Goal: Information Seeking & Learning: Learn about a topic

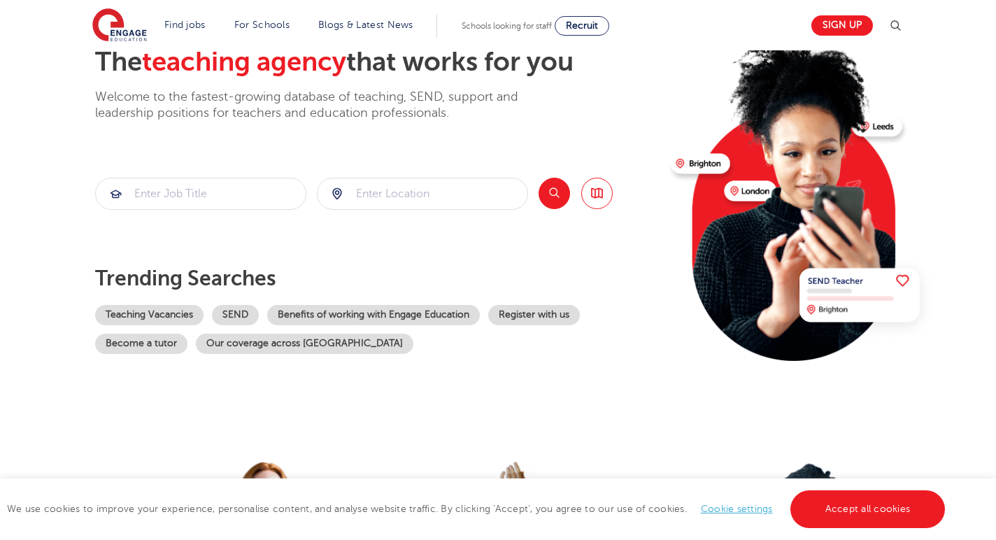
scroll to position [90, 0]
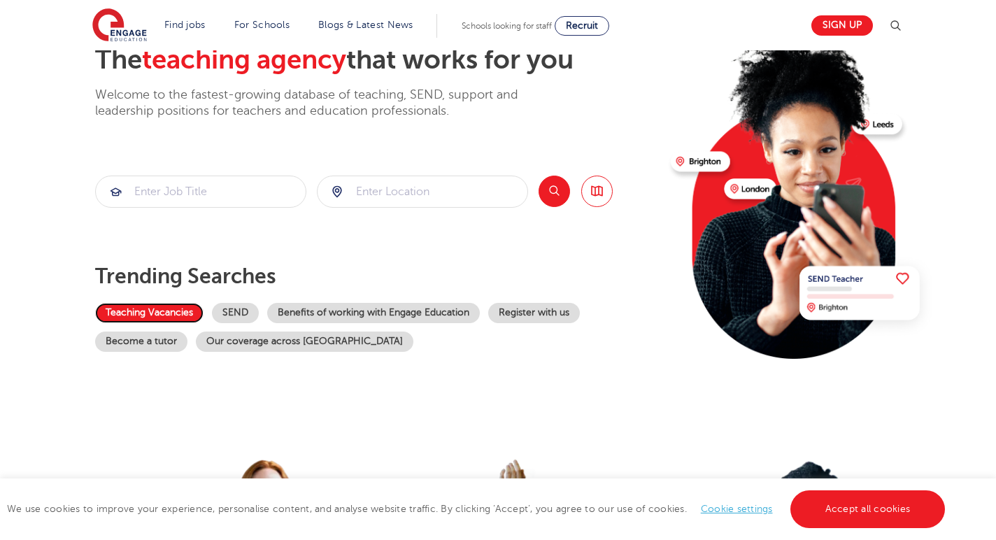
click at [152, 313] on link "Teaching Vacancies" at bounding box center [149, 313] width 108 height 20
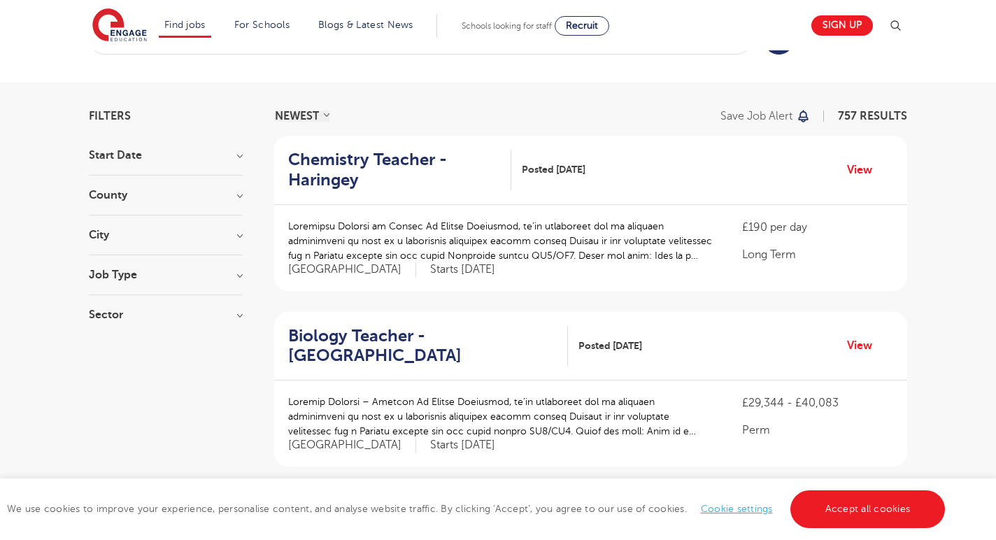
scroll to position [123, 0]
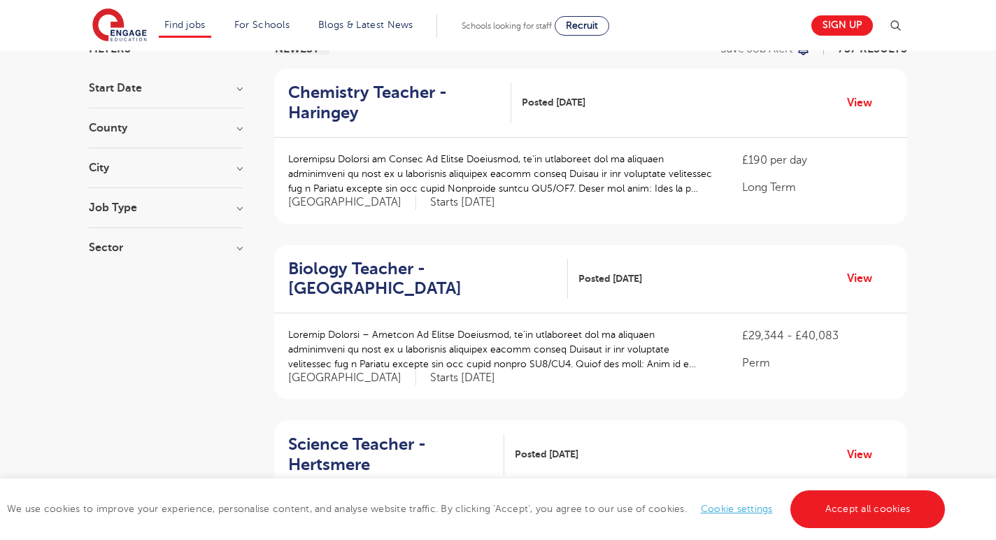
click at [220, 201] on section "Start Date September 87 [DATE] [DATE] Show more County [GEOGRAPHIC_DATA] 545 [G…" at bounding box center [166, 175] width 154 height 185
click at [241, 209] on h3 "Job Type" at bounding box center [166, 207] width 154 height 11
click at [162, 238] on span "Long Term" at bounding box center [137, 236] width 54 height 13
click at [119, 238] on input "Long Term 44" at bounding box center [114, 234] width 9 height 9
checkbox input "true"
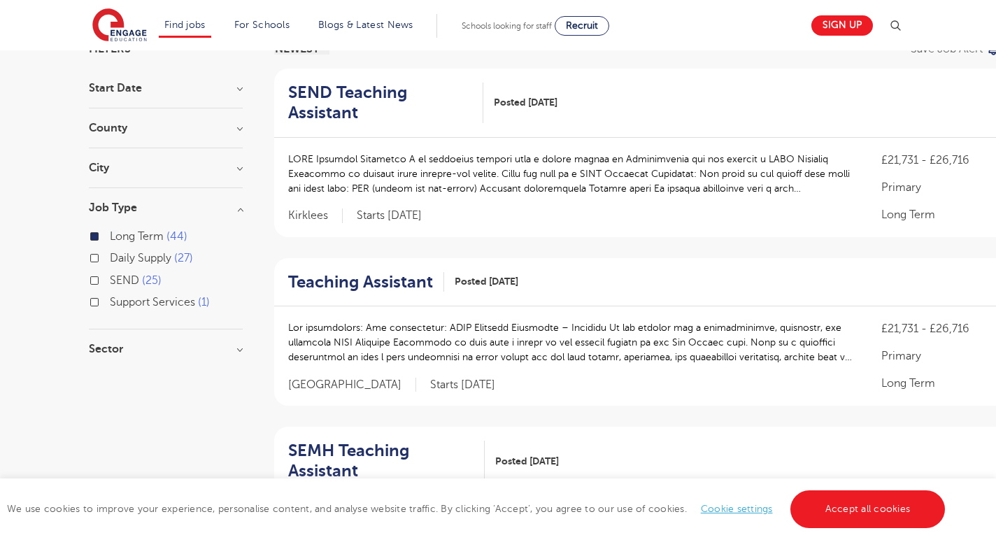
click at [124, 347] on h3 "Sector" at bounding box center [166, 348] width 154 height 11
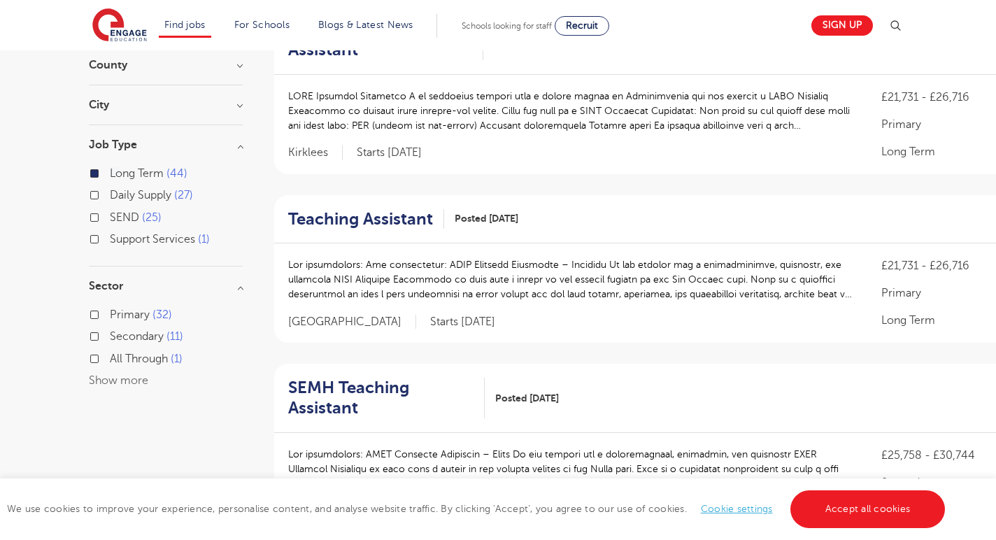
scroll to position [190, 0]
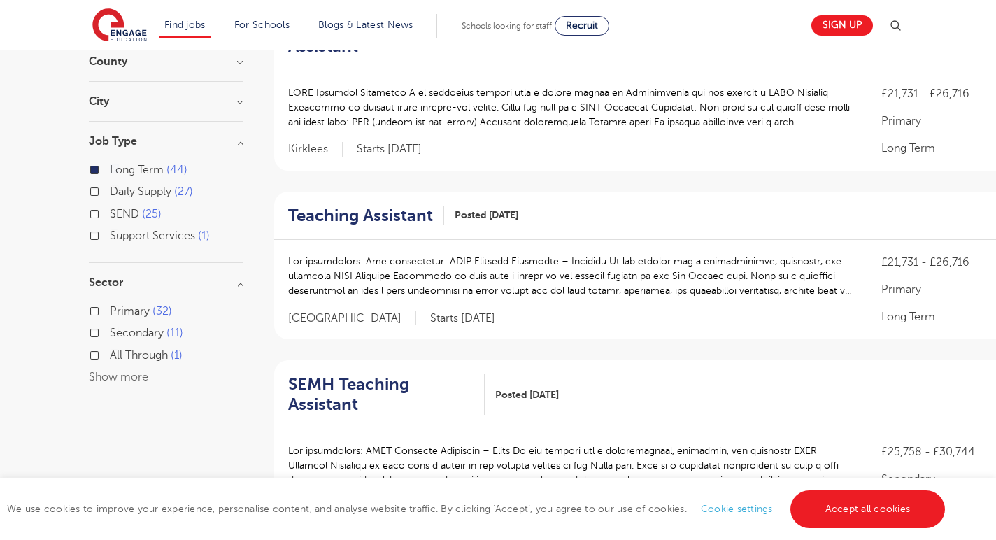
click at [128, 335] on span "Secondary" at bounding box center [137, 333] width 54 height 13
click at [119, 335] on input "Secondary 11" at bounding box center [114, 331] width 9 height 9
checkbox input "true"
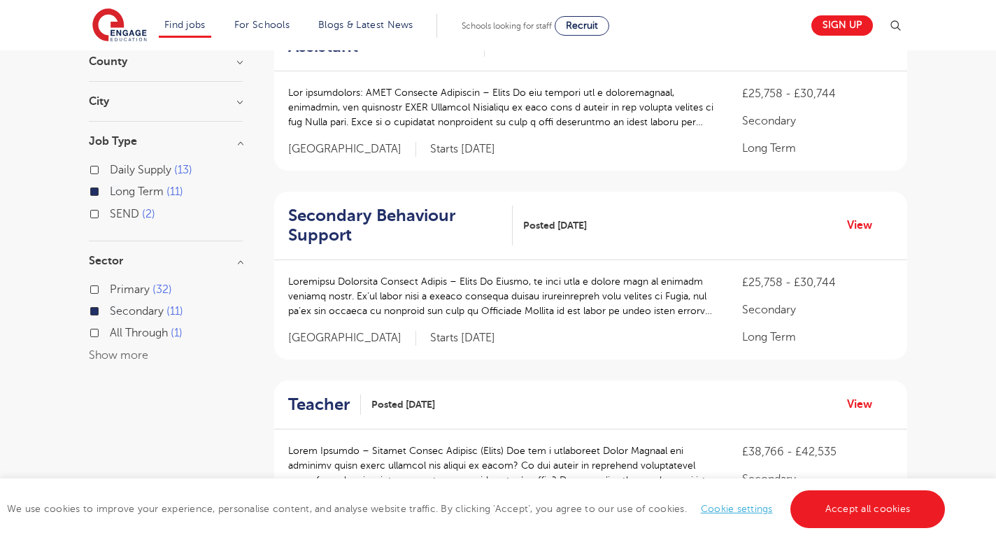
click at [109, 340] on div "All Through 1" at bounding box center [166, 335] width 154 height 22
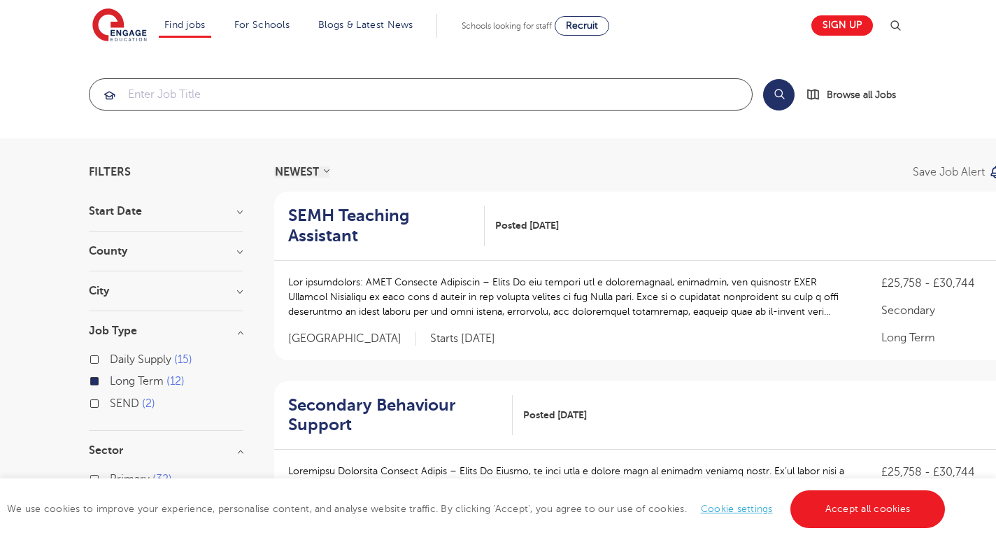
click at [210, 85] on input "search" at bounding box center [421, 94] width 662 height 31
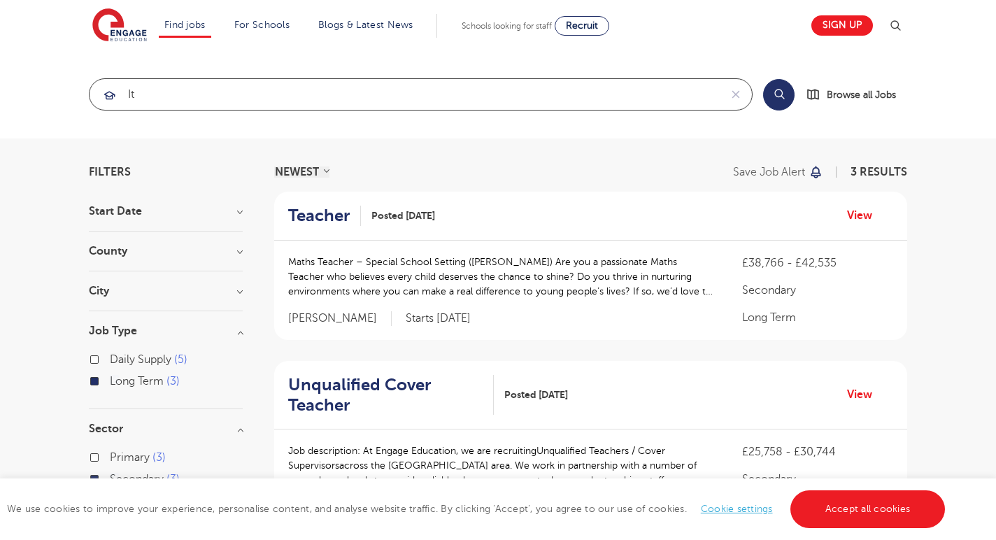
click button "Submit" at bounding box center [0, 0] width 0 height 0
click at [252, 89] on input "it" at bounding box center [405, 94] width 630 height 31
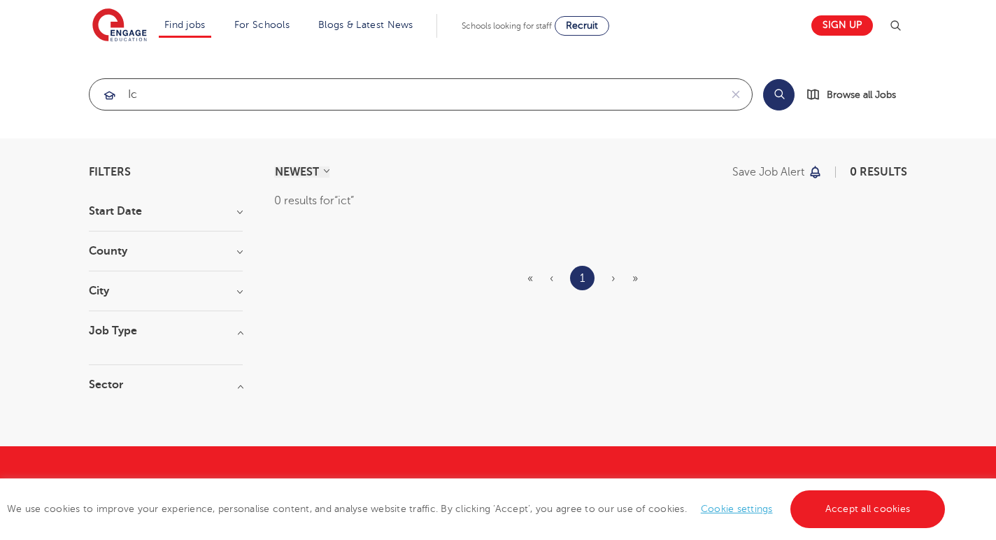
type input "i"
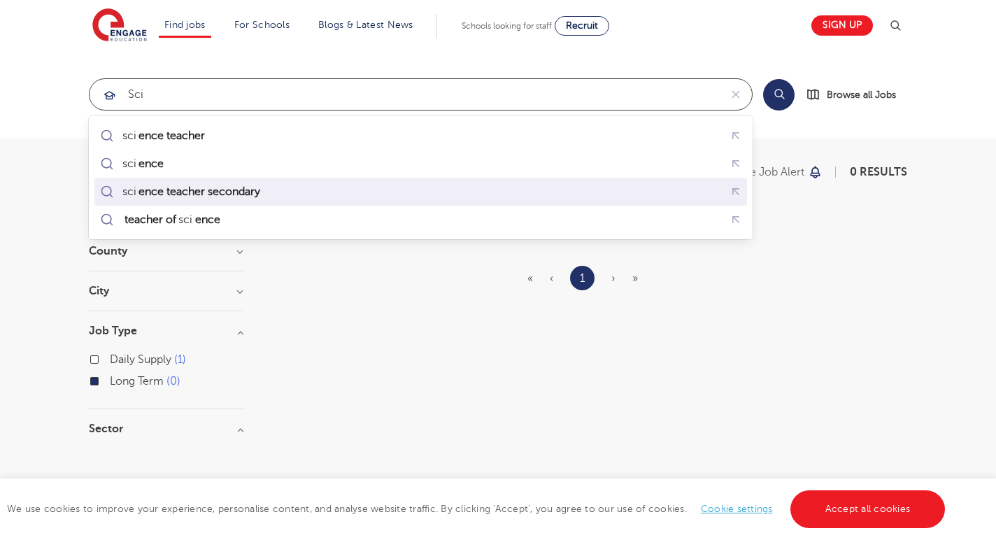
click at [167, 194] on mark "ence teacher secondary" at bounding box center [199, 191] width 126 height 17
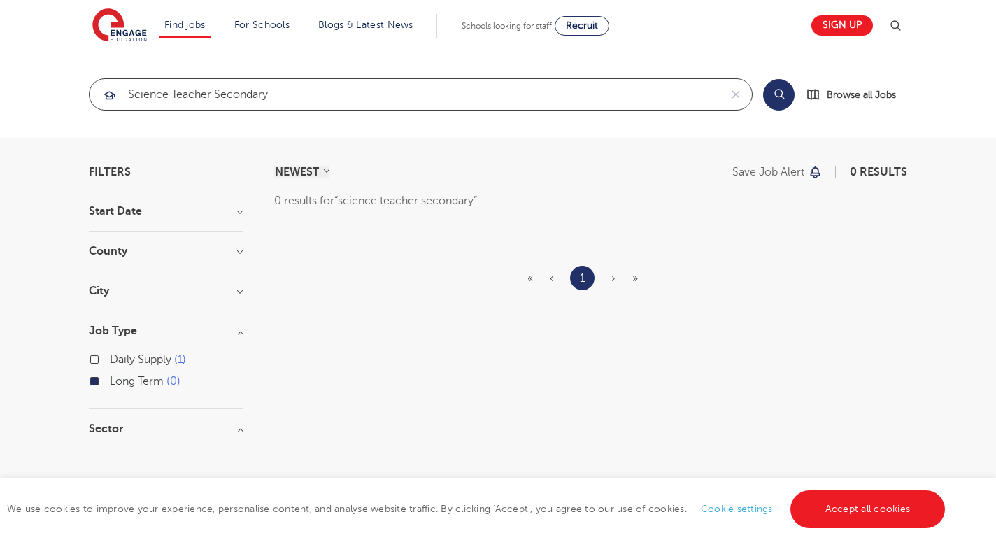
type input "science teacher secondary"
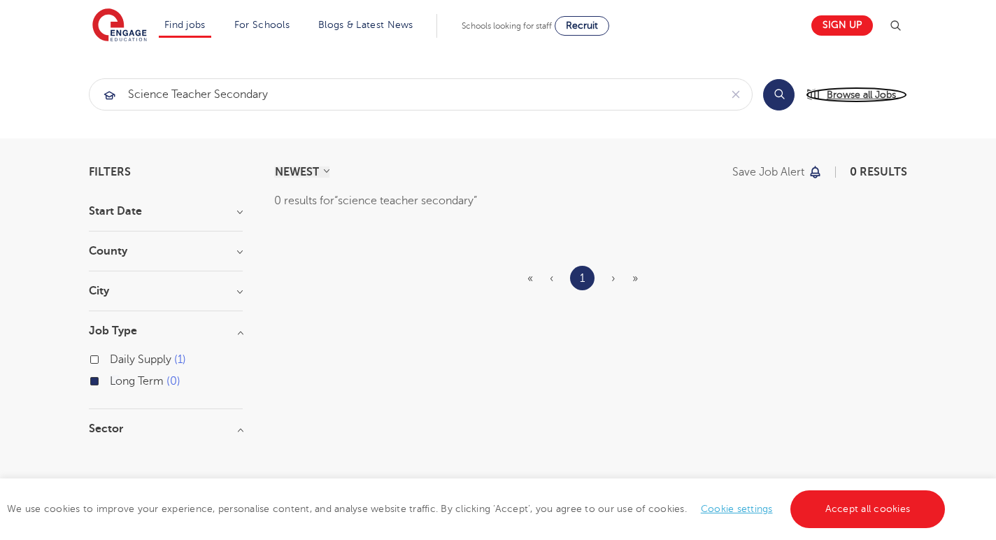
click at [843, 90] on span "Browse all Jobs" at bounding box center [861, 95] width 69 height 16
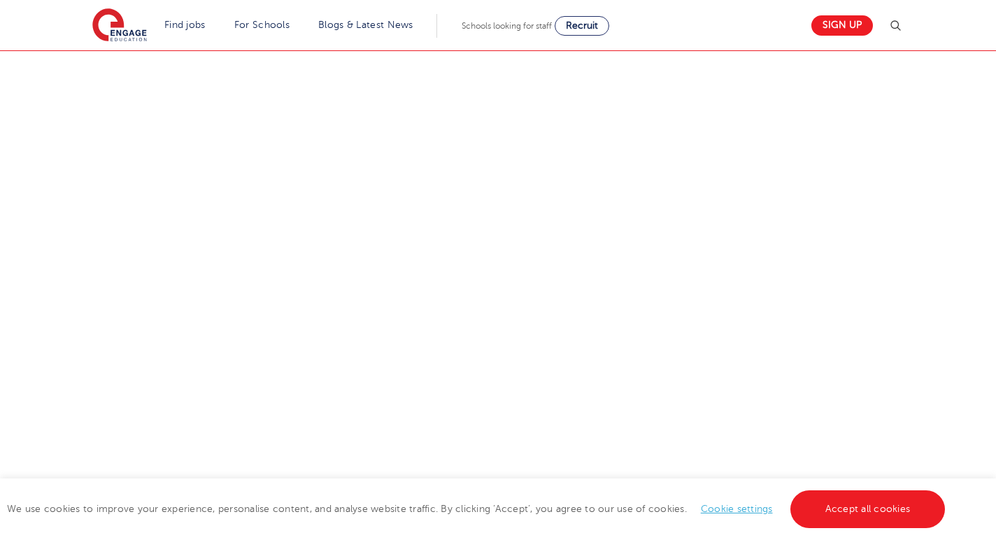
scroll to position [162, 0]
